Goal: Task Accomplishment & Management: Use online tool/utility

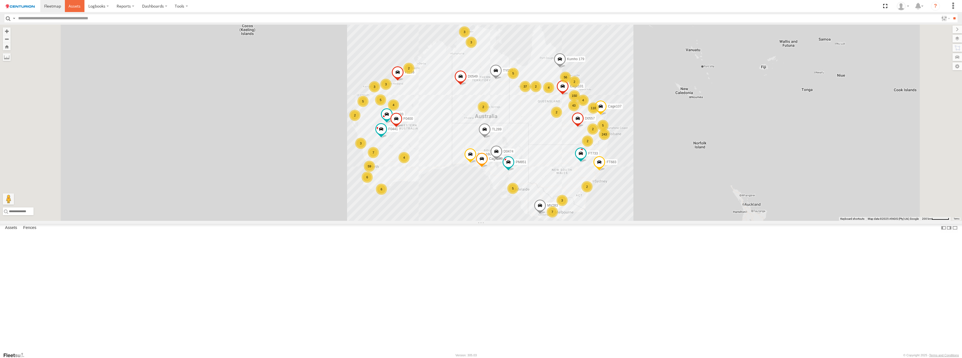
click at [74, 6] on span at bounding box center [75, 5] width 12 height 5
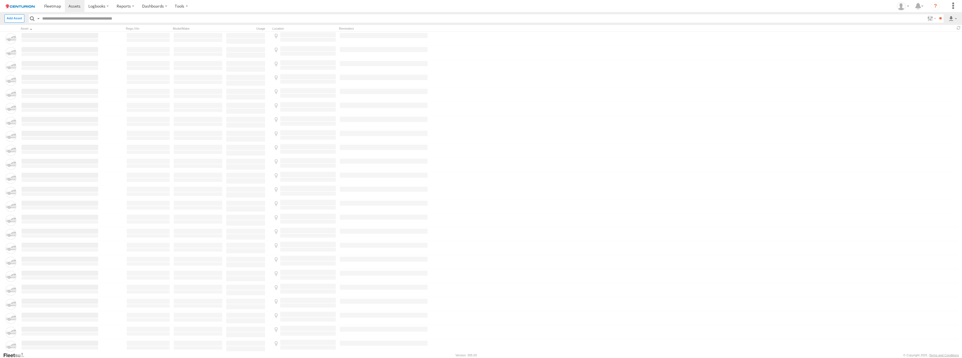
click at [481, 18] on input "text" at bounding box center [482, 18] width 885 height 8
click at [953, 18] on label at bounding box center [953, 18] width 10 height 8
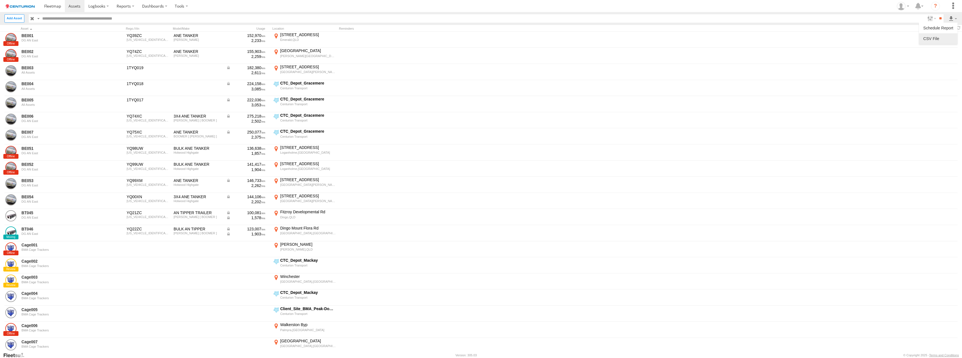
click at [938, 38] on label at bounding box center [938, 38] width 34 height 8
